Goal: Book appointment/travel/reservation

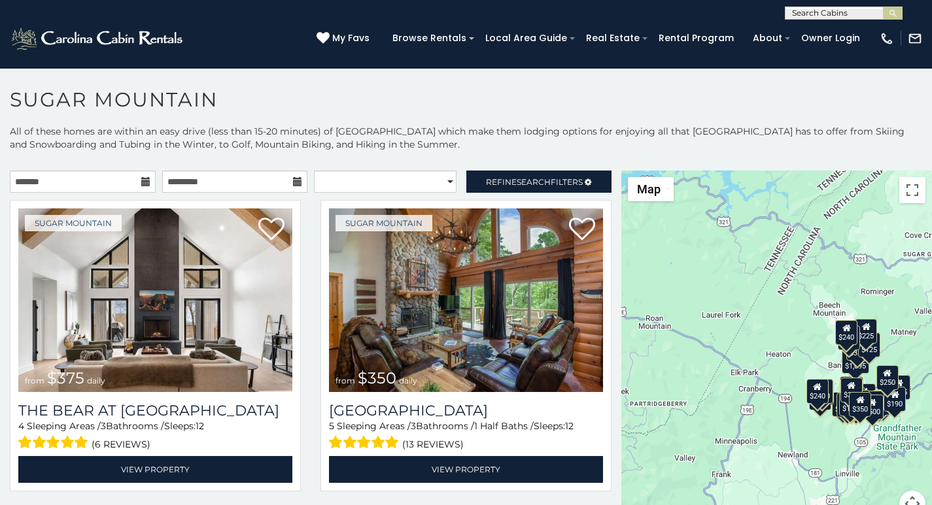
scroll to position [40, 0]
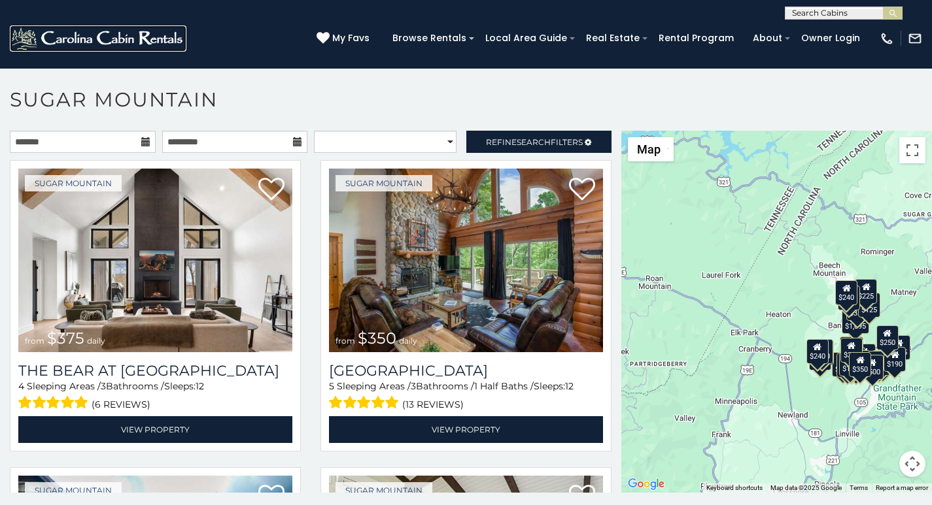
click at [165, 33] on link at bounding box center [98, 38] width 177 height 26
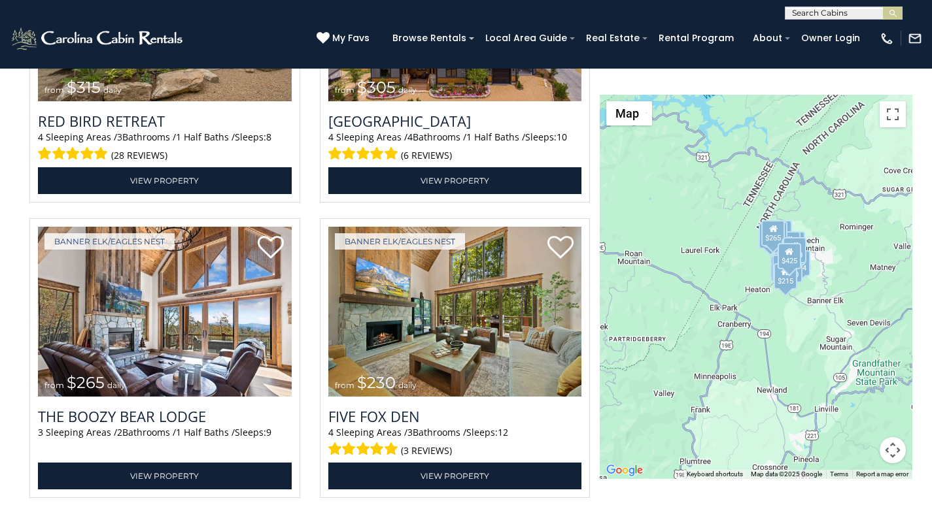
scroll to position [3429, 0]
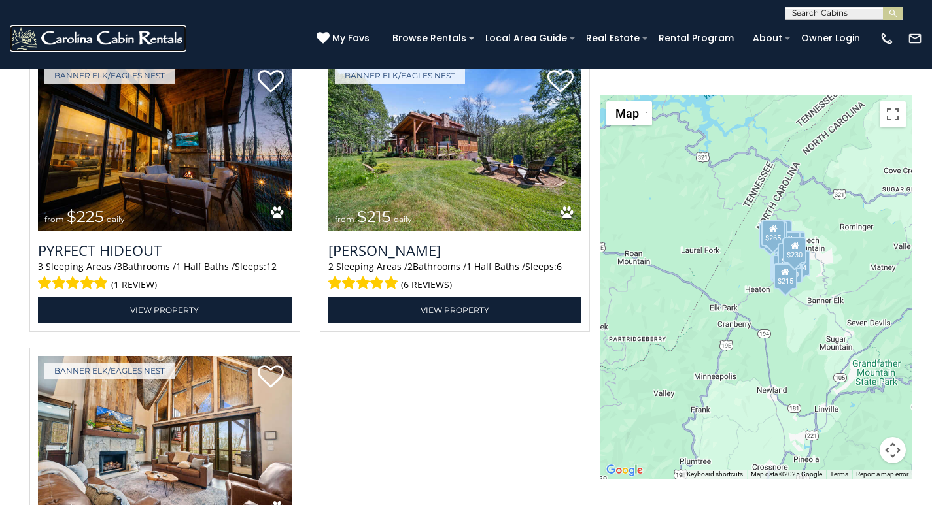
click at [124, 41] on link at bounding box center [98, 38] width 177 height 26
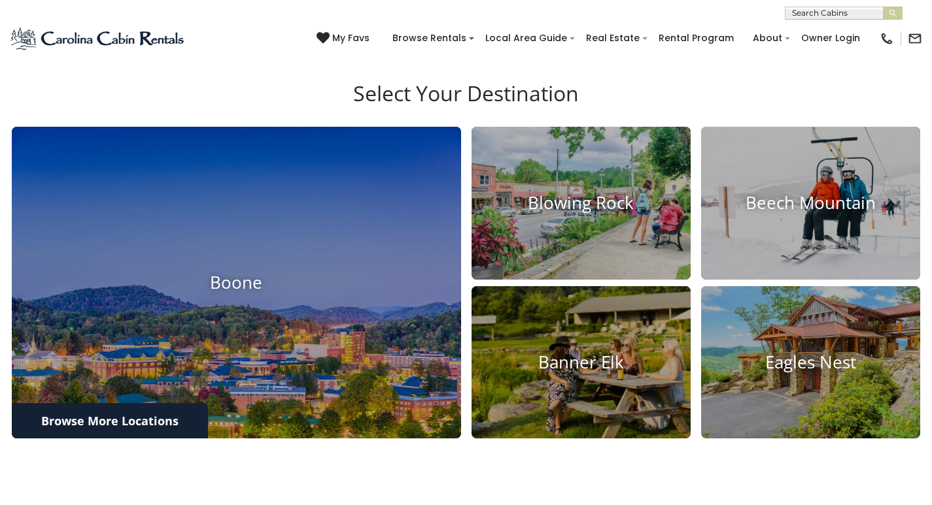
scroll to position [463, 0]
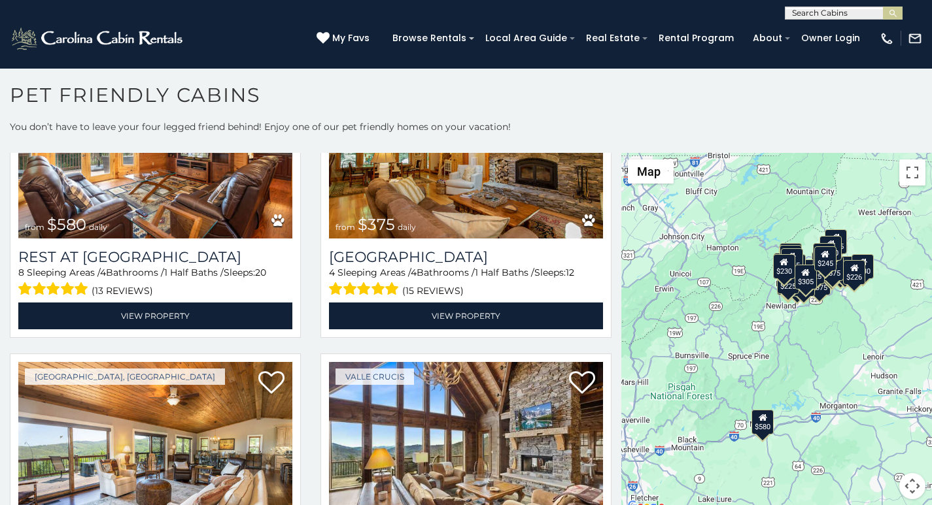
scroll to position [5, 0]
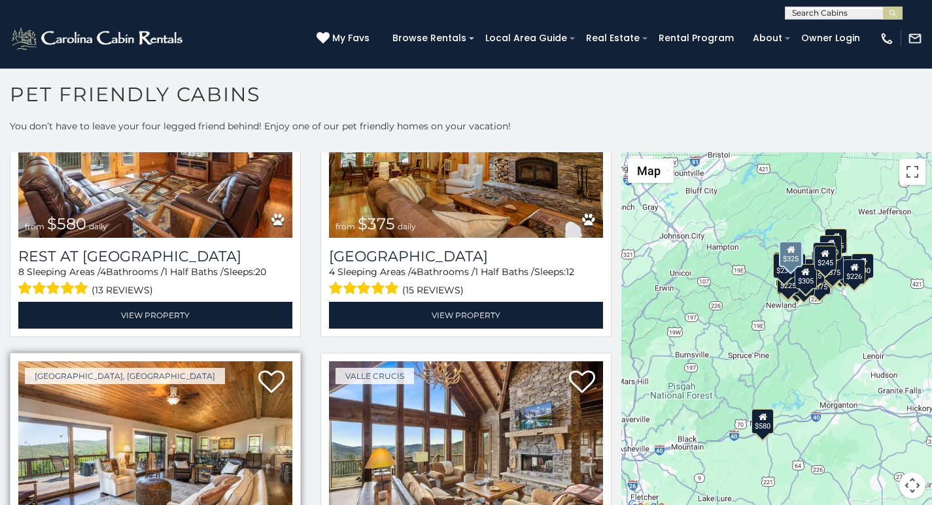
click at [73, 501] on img at bounding box center [155, 454] width 274 height 184
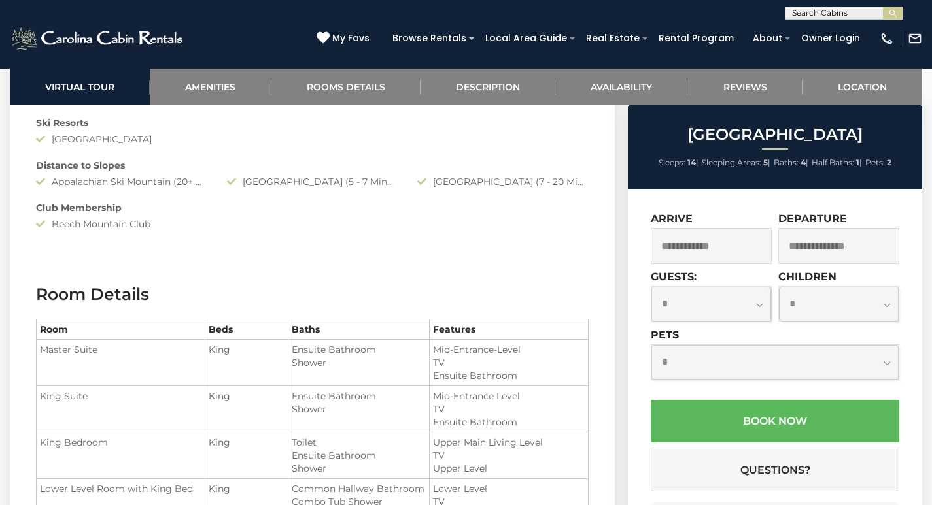
scroll to position [1362, 0]
